Goal: Navigation & Orientation: Find specific page/section

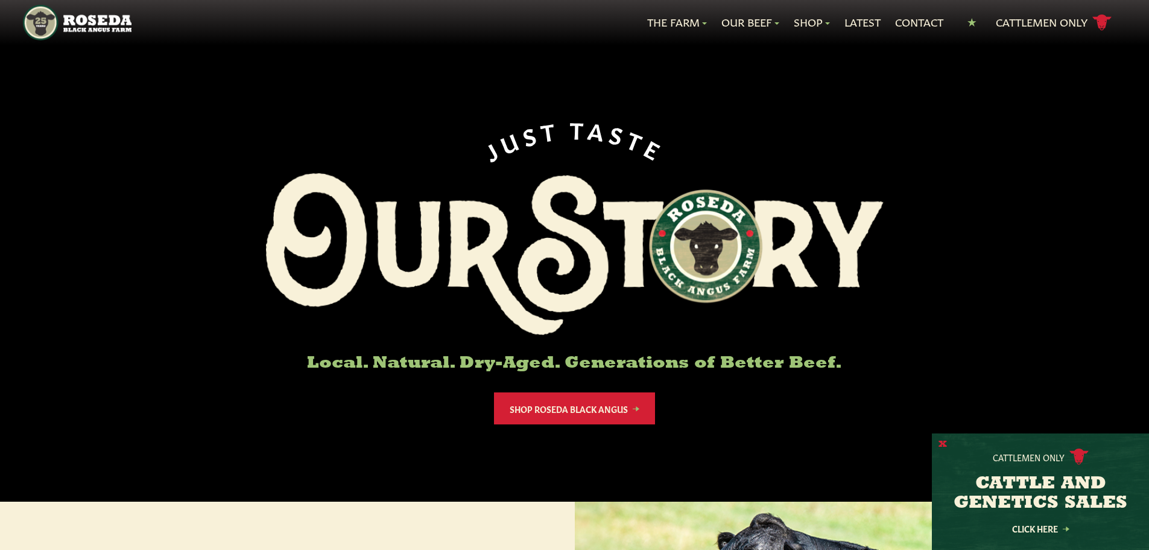
click at [943, 442] on button "X" at bounding box center [943, 444] width 8 height 13
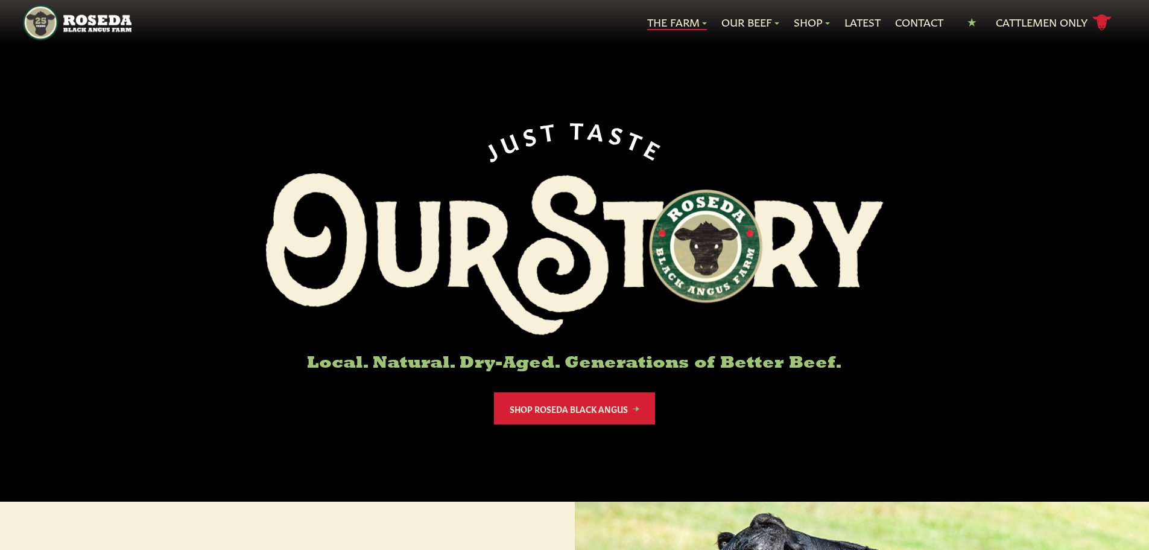
click at [698, 22] on link "The Farm" at bounding box center [677, 22] width 60 height 16
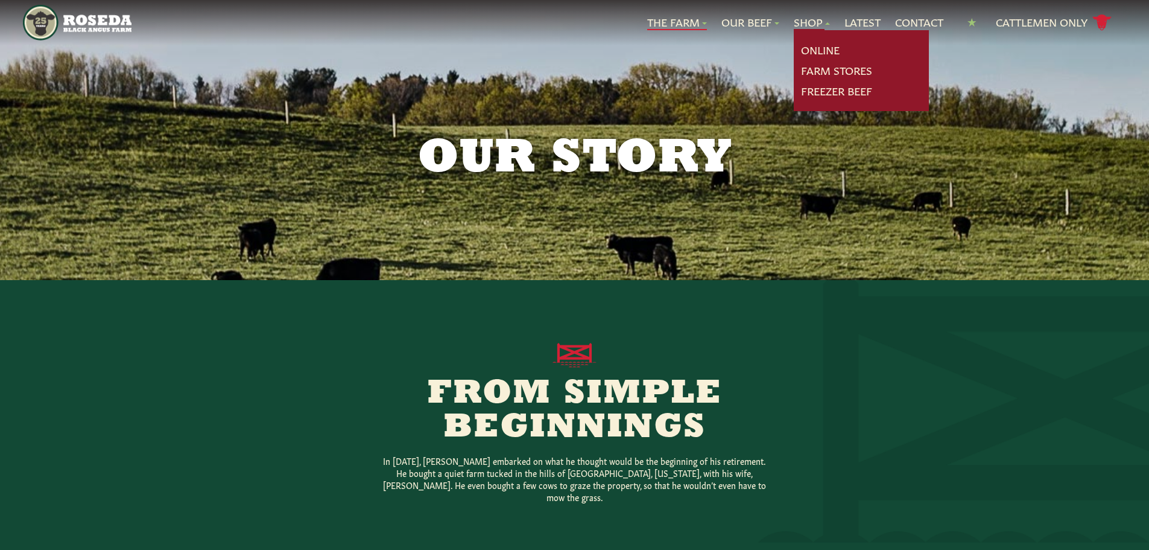
click at [806, 19] on link "Shop" at bounding box center [812, 22] width 36 height 16
click at [815, 50] on link "Online" at bounding box center [820, 50] width 39 height 16
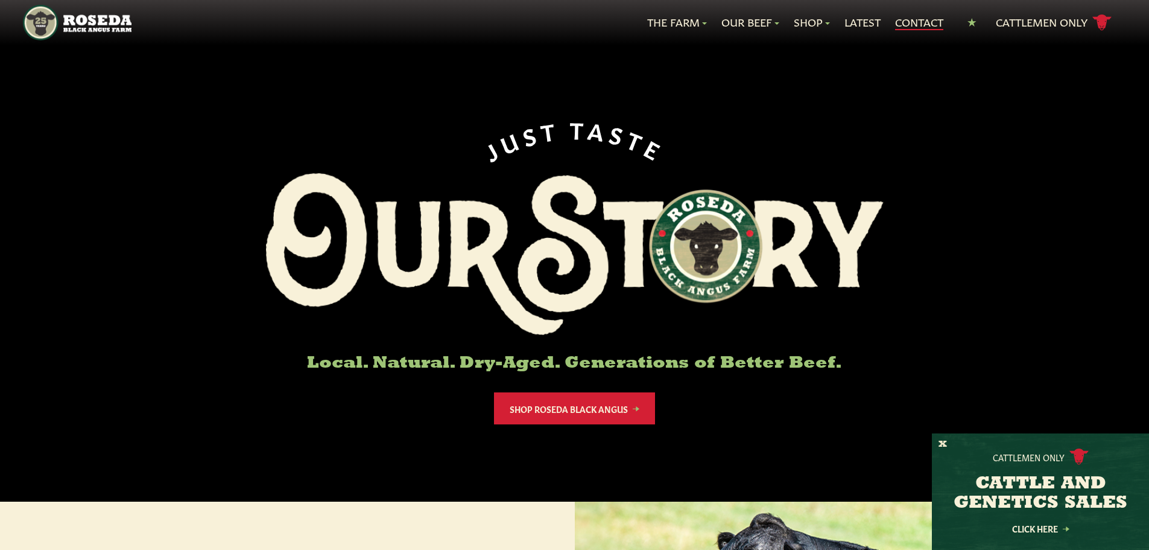
click at [914, 16] on link "Contact" at bounding box center [919, 22] width 48 height 16
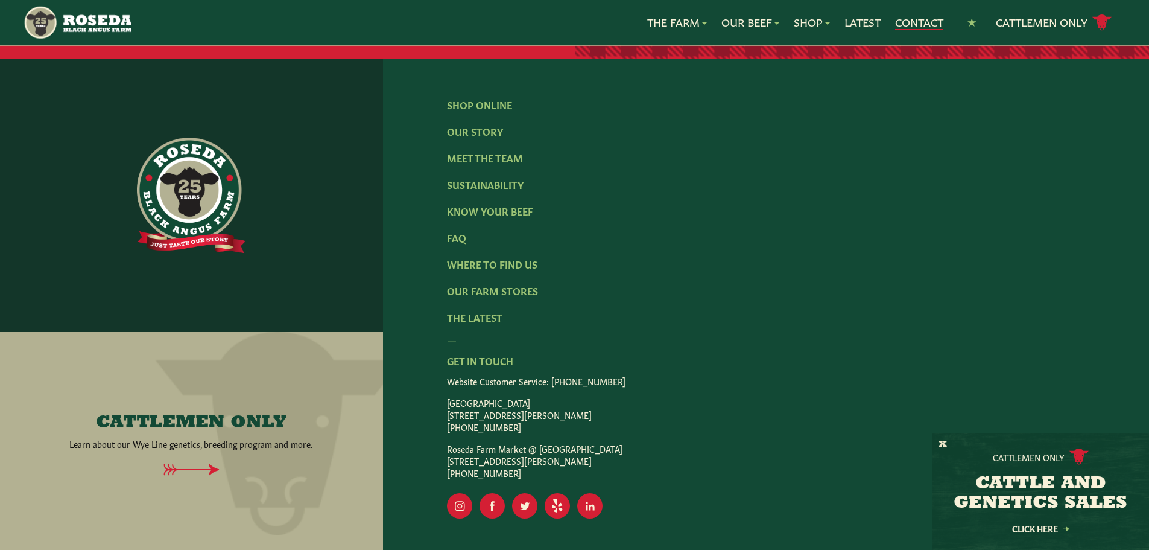
scroll to position [1209, 0]
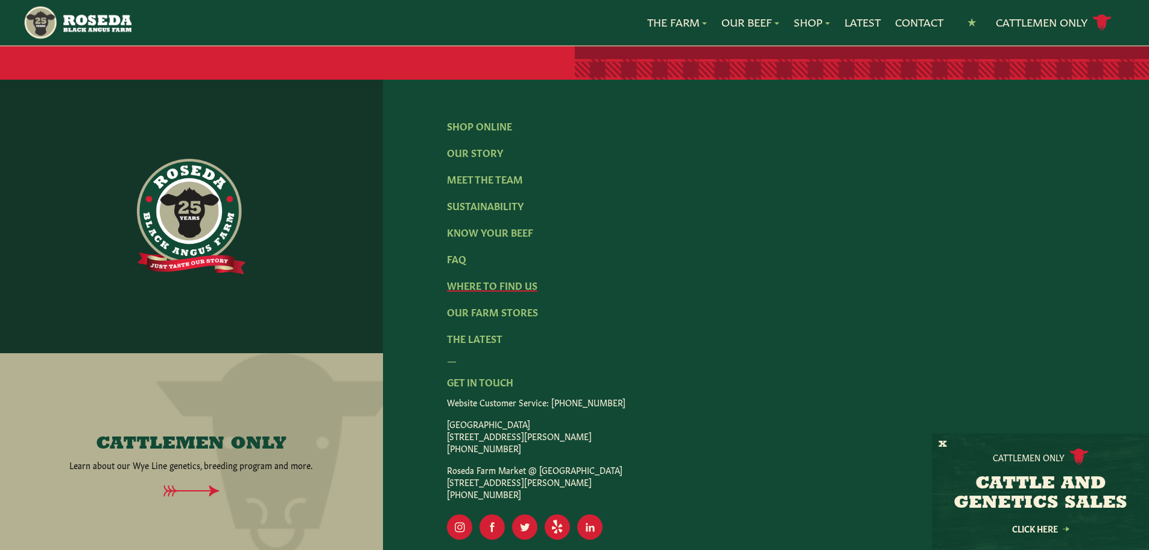
click at [530, 287] on link "Where To Find Us" at bounding box center [492, 284] width 91 height 13
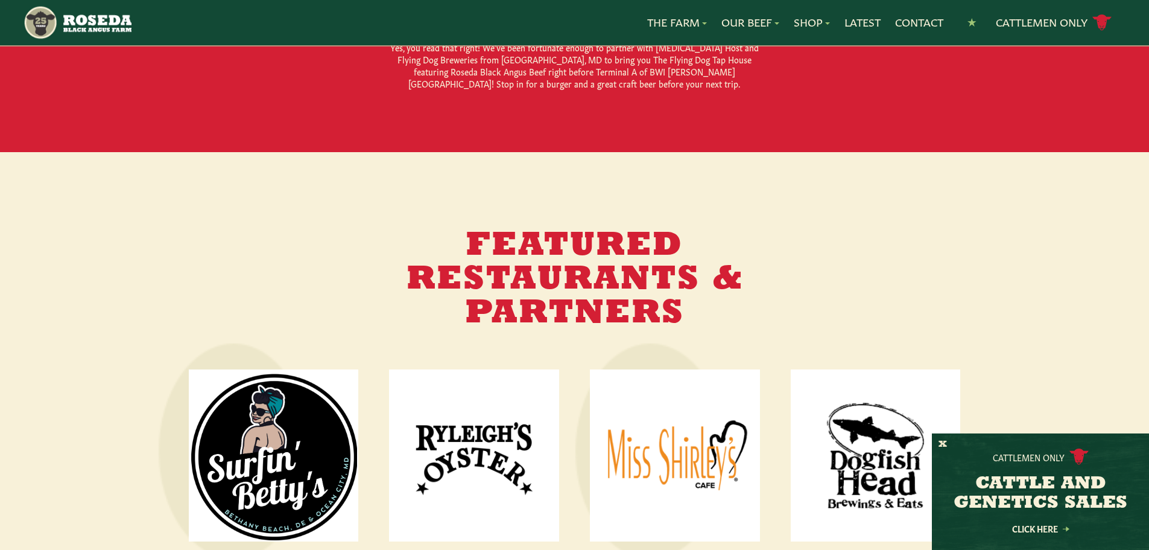
scroll to position [1265, 0]
